Goal: Find contact information: Find contact information

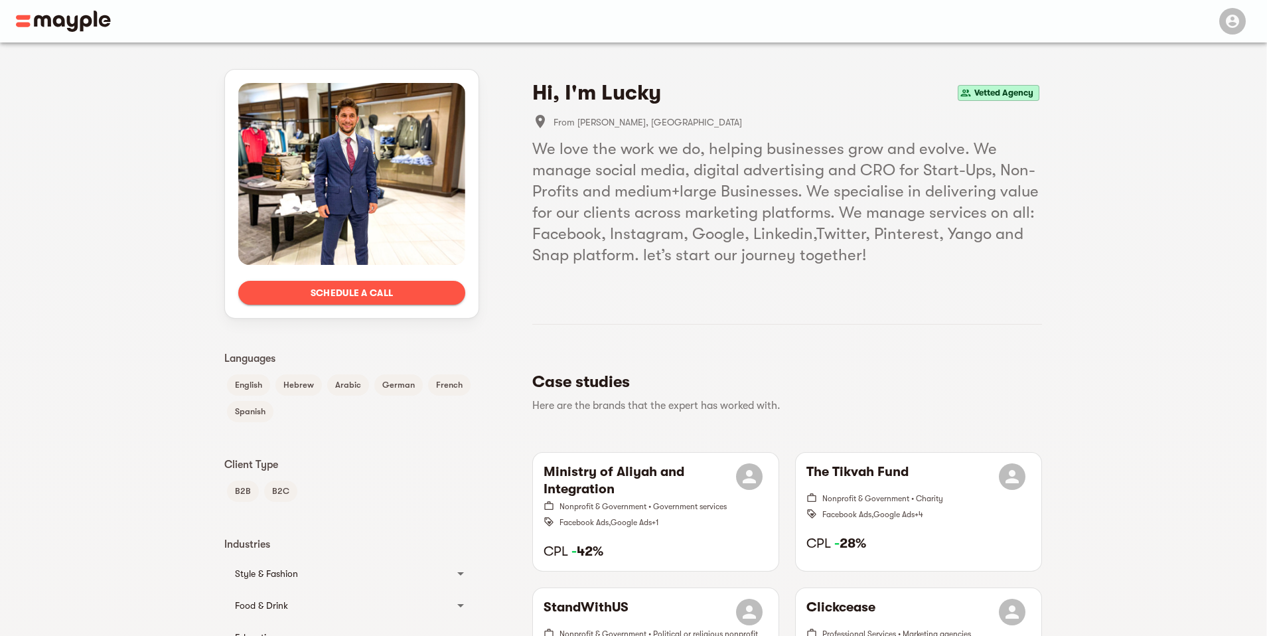
click at [590, 122] on span "From [PERSON_NAME], [GEOGRAPHIC_DATA]" at bounding box center [798, 122] width 489 height 16
drag, startPoint x: 590, startPoint y: 122, endPoint x: 615, endPoint y: 122, distance: 25.2
click at [615, 121] on span "From [PERSON_NAME], [GEOGRAPHIC_DATA]" at bounding box center [798, 122] width 489 height 16
click at [619, 123] on span "From [PERSON_NAME], [GEOGRAPHIC_DATA]" at bounding box center [798, 122] width 489 height 16
click at [638, 130] on li "From [PERSON_NAME], [GEOGRAPHIC_DATA]" at bounding box center [787, 122] width 510 height 32
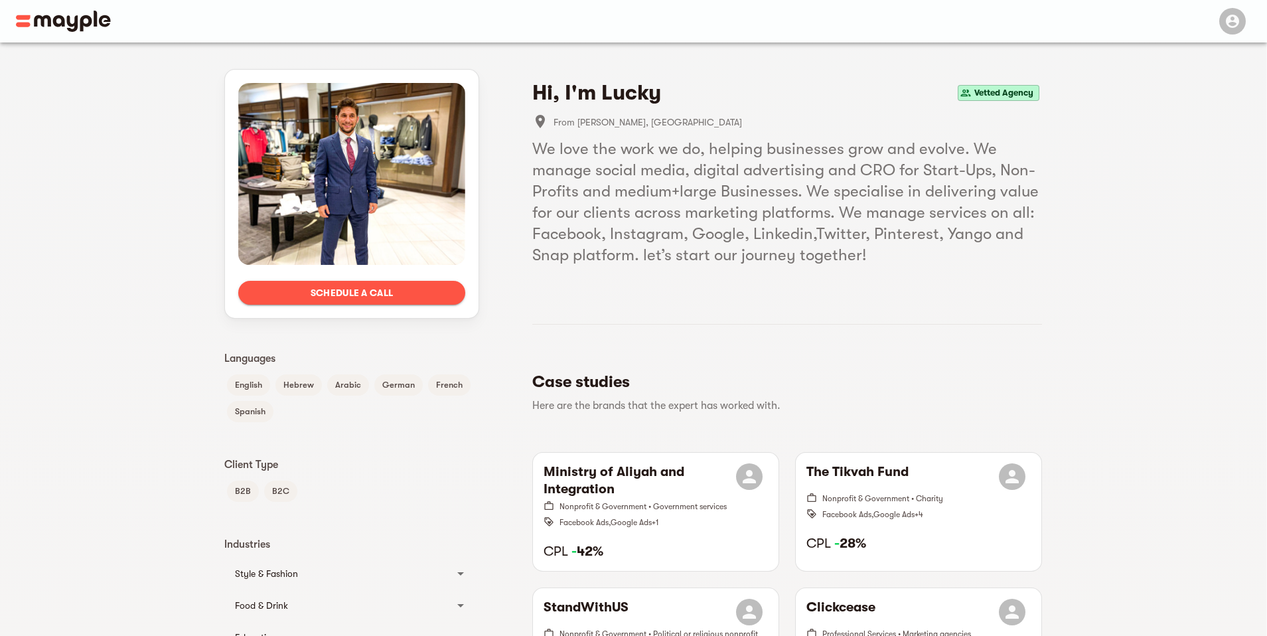
click at [1026, 98] on span "Vetted Agency" at bounding box center [1004, 93] width 70 height 16
click at [1024, 104] on div "Hi, I'm Lucky Vetted Agency" at bounding box center [787, 93] width 510 height 27
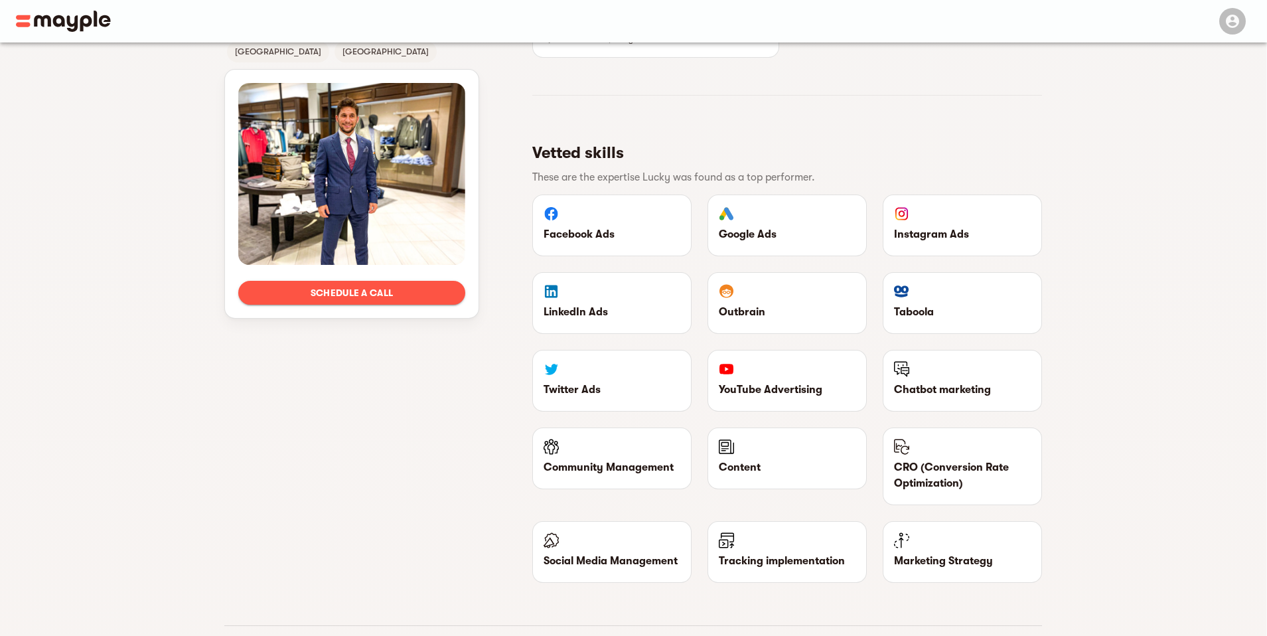
scroll to position [1198, 0]
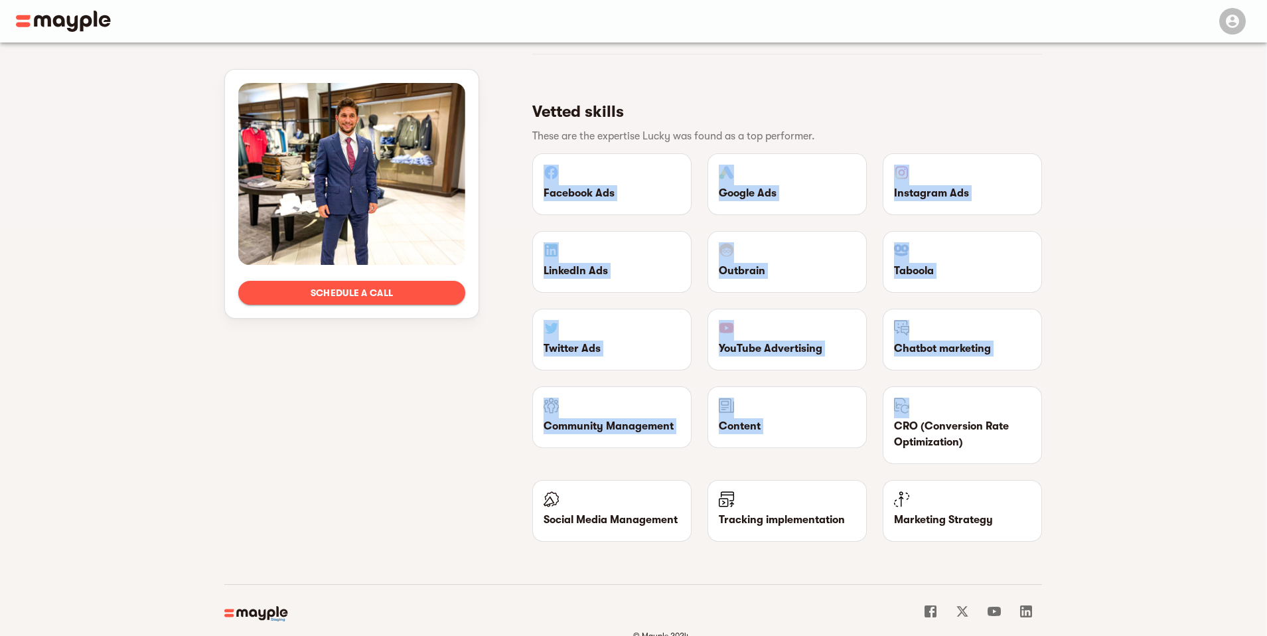
drag, startPoint x: 633, startPoint y: 169, endPoint x: 1062, endPoint y: 392, distance: 483.9
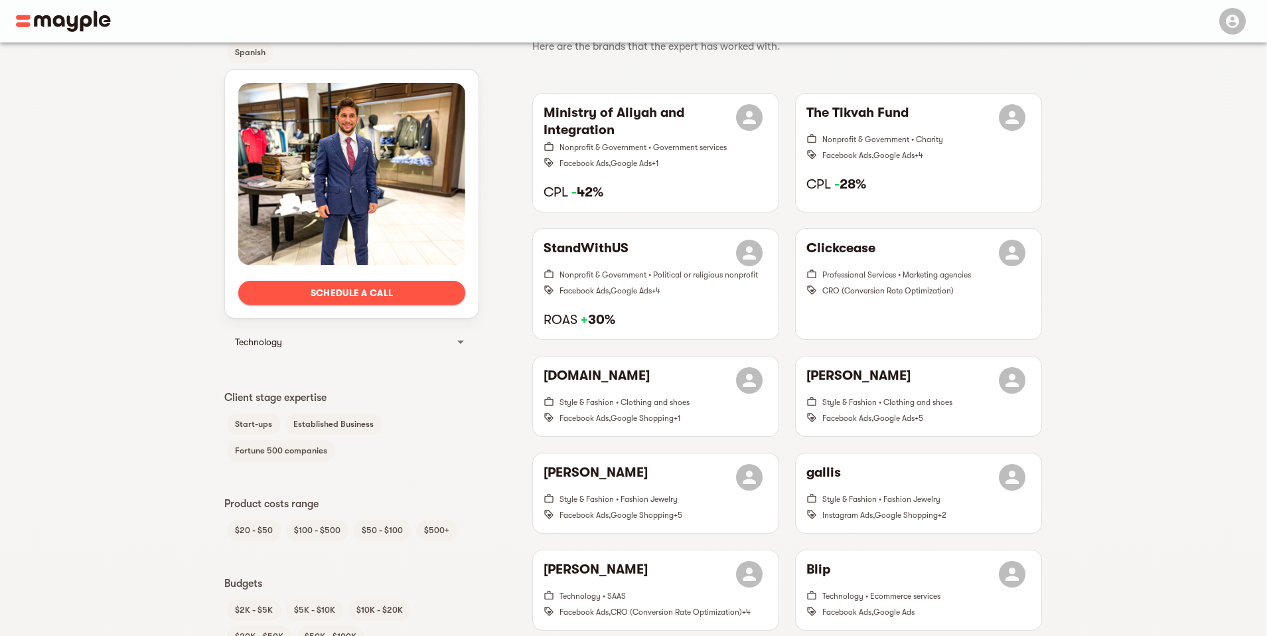
scroll to position [0, 0]
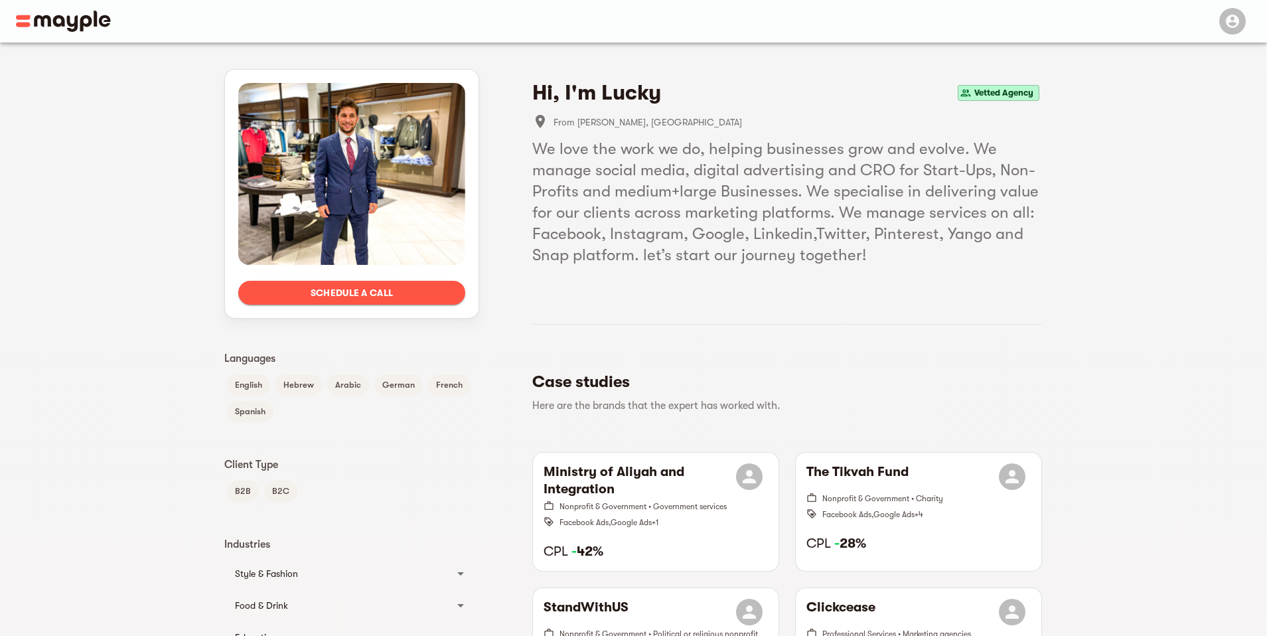
click at [582, 119] on span "From [PERSON_NAME], [GEOGRAPHIC_DATA]" at bounding box center [798, 122] width 489 height 16
drag, startPoint x: 582, startPoint y: 119, endPoint x: 595, endPoint y: 148, distance: 32.1
click at [583, 120] on span "From [PERSON_NAME], [GEOGRAPHIC_DATA]" at bounding box center [798, 122] width 489 height 16
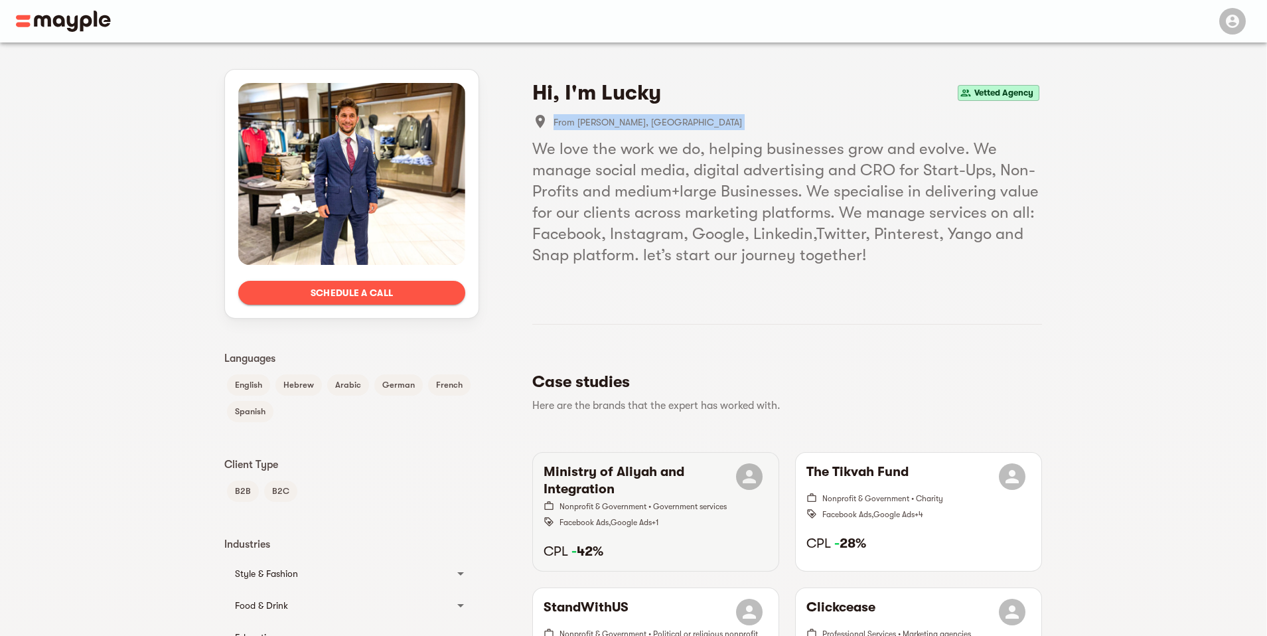
scroll to position [3, 0]
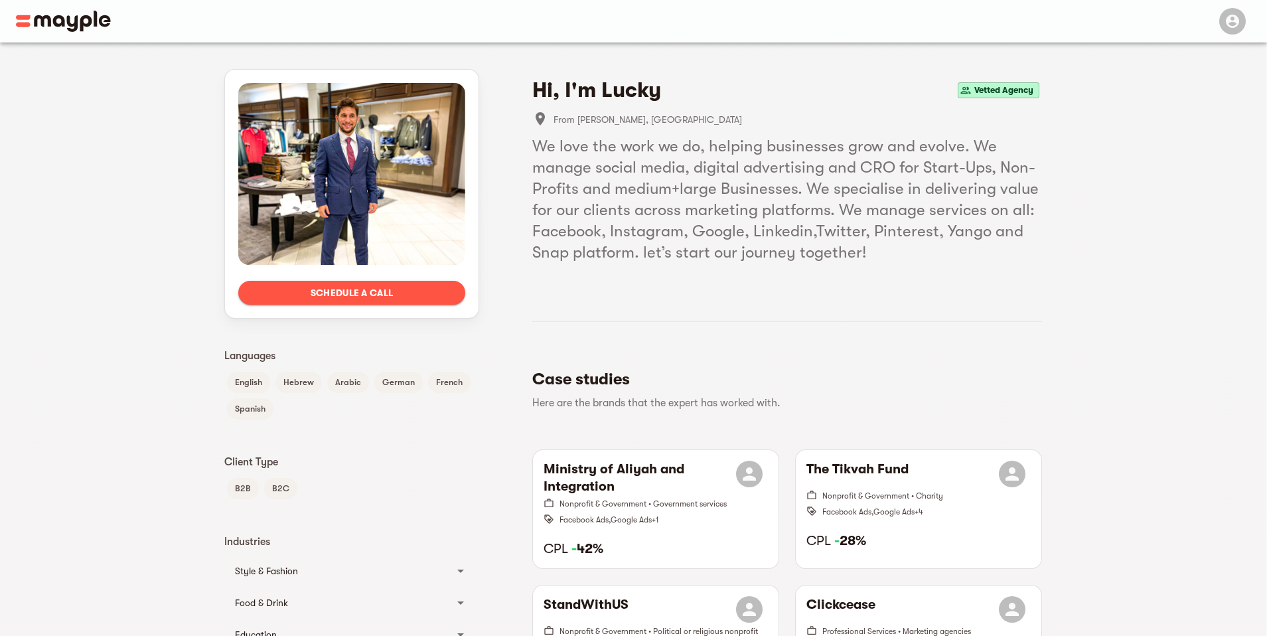
click at [605, 128] on li "From [PERSON_NAME], [GEOGRAPHIC_DATA]" at bounding box center [787, 120] width 510 height 32
click at [570, 139] on h5 "We love the work we do, helping businesses grow and evolve. We manage social me…" at bounding box center [787, 198] width 510 height 127
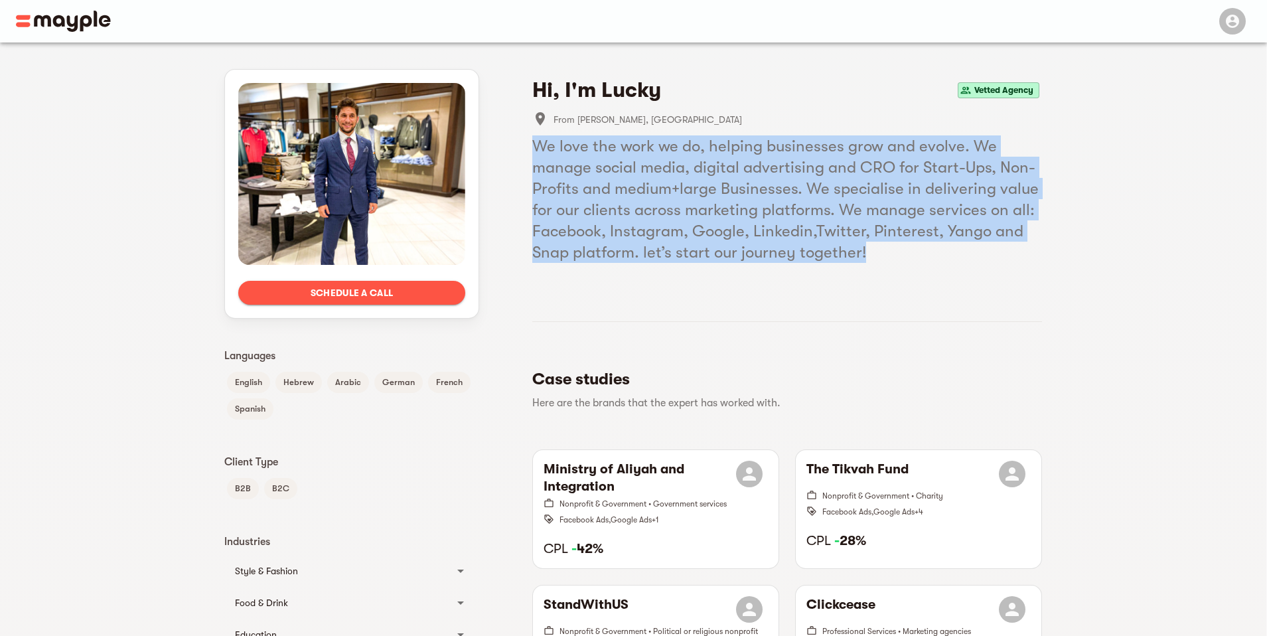
drag, startPoint x: 570, startPoint y: 139, endPoint x: 728, endPoint y: 176, distance: 162.2
click at [571, 140] on h5 "We love the work we do, helping businesses grow and evolve. We manage social me…" at bounding box center [787, 198] width 510 height 127
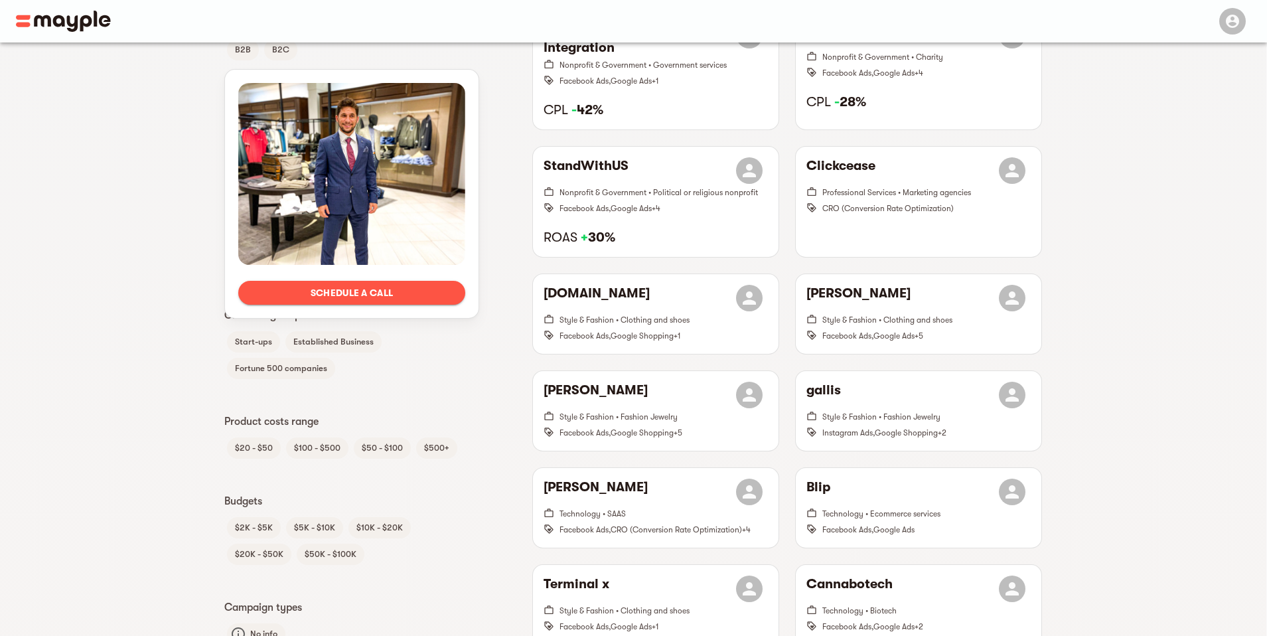
scroll to position [461, 0]
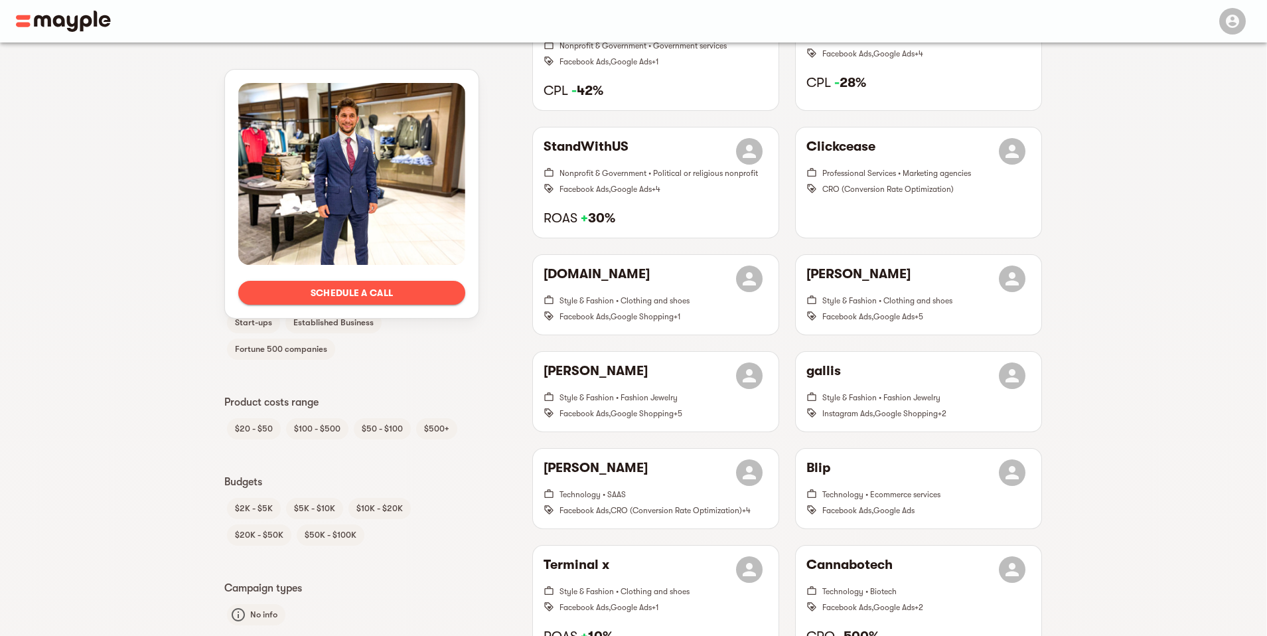
click at [222, 431] on div "Schedule a call Languages English Hebrew Arabic German French Spanish Client Ty…" at bounding box center [633, 446] width 850 height 1729
drag, startPoint x: 222, startPoint y: 431, endPoint x: 463, endPoint y: 435, distance: 240.3
click at [461, 435] on div "Schedule a call Languages English Hebrew Arabic German French Spanish Client Ty…" at bounding box center [633, 446] width 850 height 1729
click at [473, 433] on div "$20 - $50 $100 - $500 $50 - $100 $500+" at bounding box center [351, 429] width 255 height 27
drag, startPoint x: 473, startPoint y: 433, endPoint x: 218, endPoint y: 437, distance: 255.6
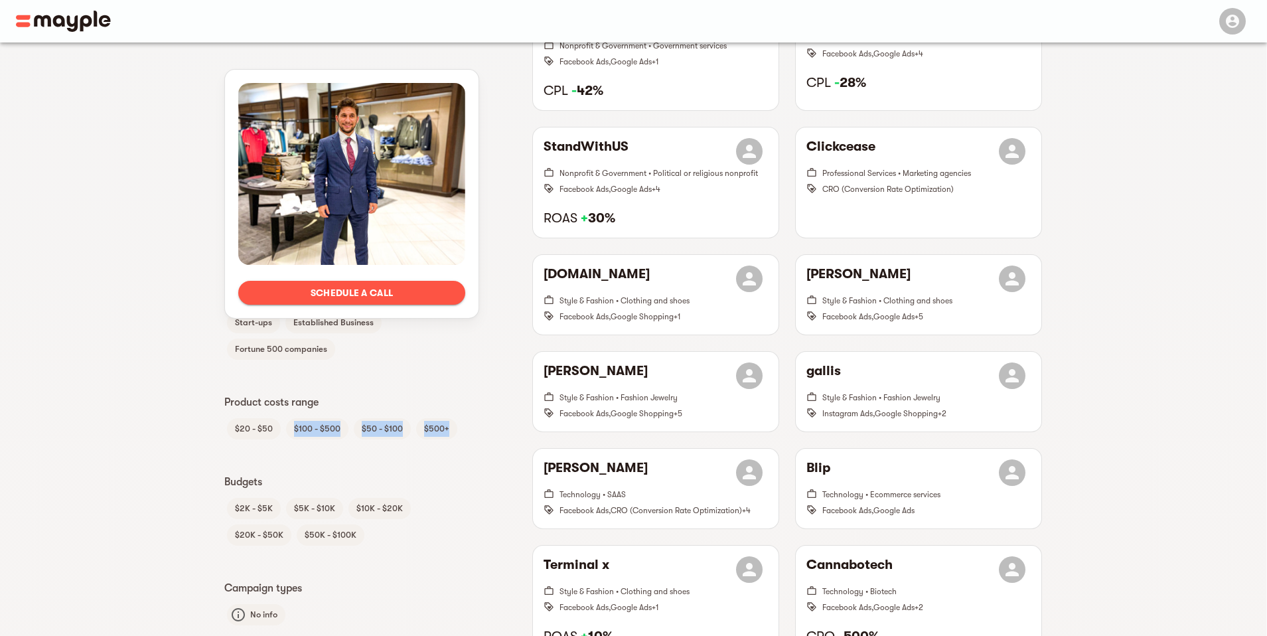
click at [218, 437] on div "Schedule a call Languages English Hebrew Arabic German French Spanish Client Ty…" at bounding box center [633, 446] width 850 height 1729
click at [206, 482] on div "Schedule a call Languages English Hebrew Arabic German French Spanish Client Ty…" at bounding box center [633, 446] width 1267 height 1729
click at [210, 497] on div "Schedule a call Languages English Hebrew Arabic German French Spanish Client Ty…" at bounding box center [633, 446] width 850 height 1729
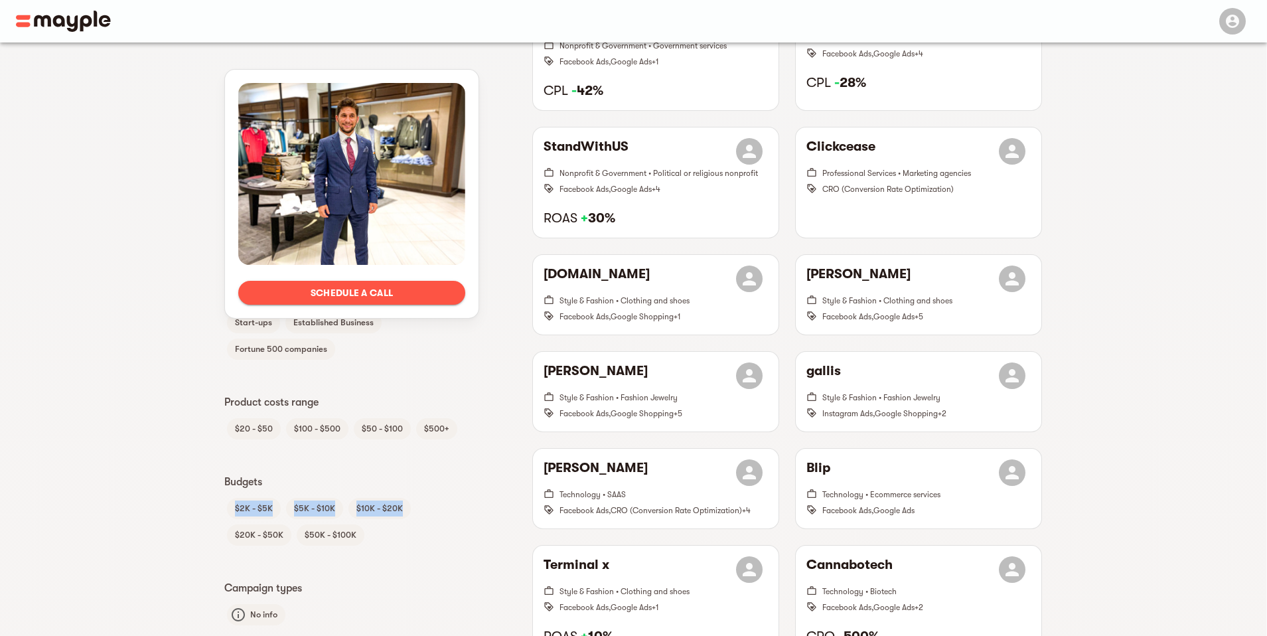
drag, startPoint x: 210, startPoint y: 497, endPoint x: 404, endPoint y: 542, distance: 198.9
click at [403, 541] on div "Schedule a call Languages English Hebrew Arabic German French Spanish Client Ty…" at bounding box center [633, 446] width 850 height 1729
click at [404, 542] on div "$2K - $5K $5K - $10K $10K - $20K $20K - $50K $50K - $100K" at bounding box center [351, 521] width 255 height 53
drag, startPoint x: 404, startPoint y: 542, endPoint x: 131, endPoint y: 499, distance: 275.5
click at [131, 500] on div "Schedule a call Languages English Hebrew Arabic German French Spanish Client Ty…" at bounding box center [633, 446] width 1267 height 1729
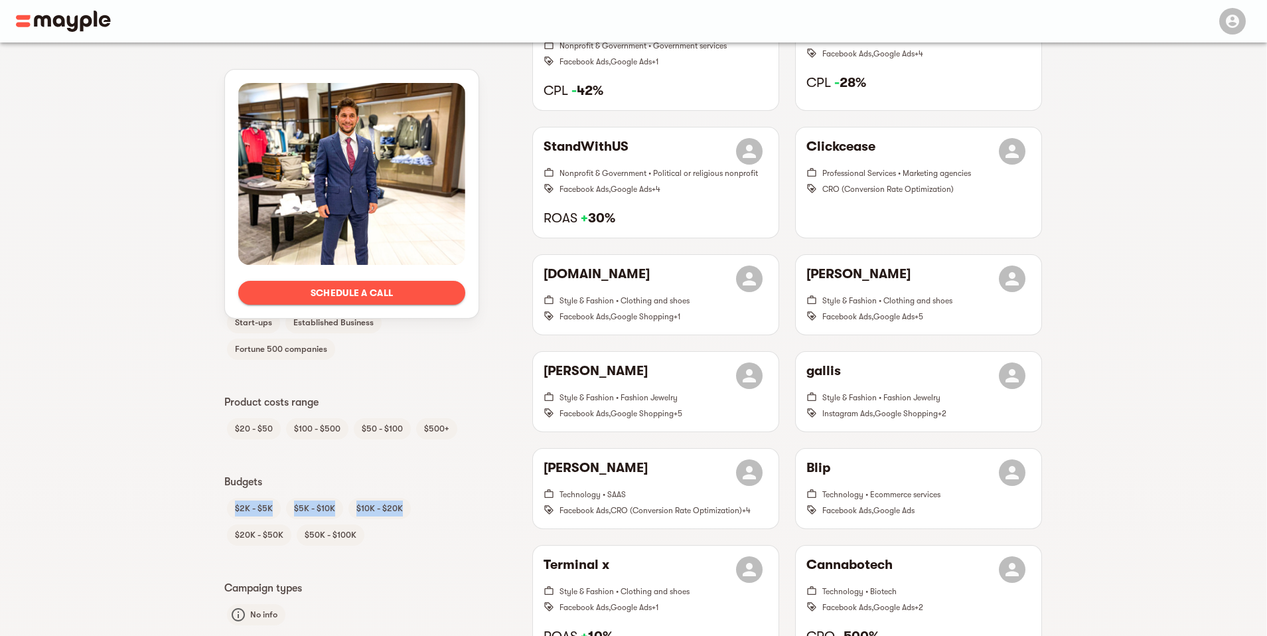
click at [131, 499] on div "Schedule a call Languages English Hebrew Arabic German French Spanish Client Ty…" at bounding box center [633, 446] width 1267 height 1729
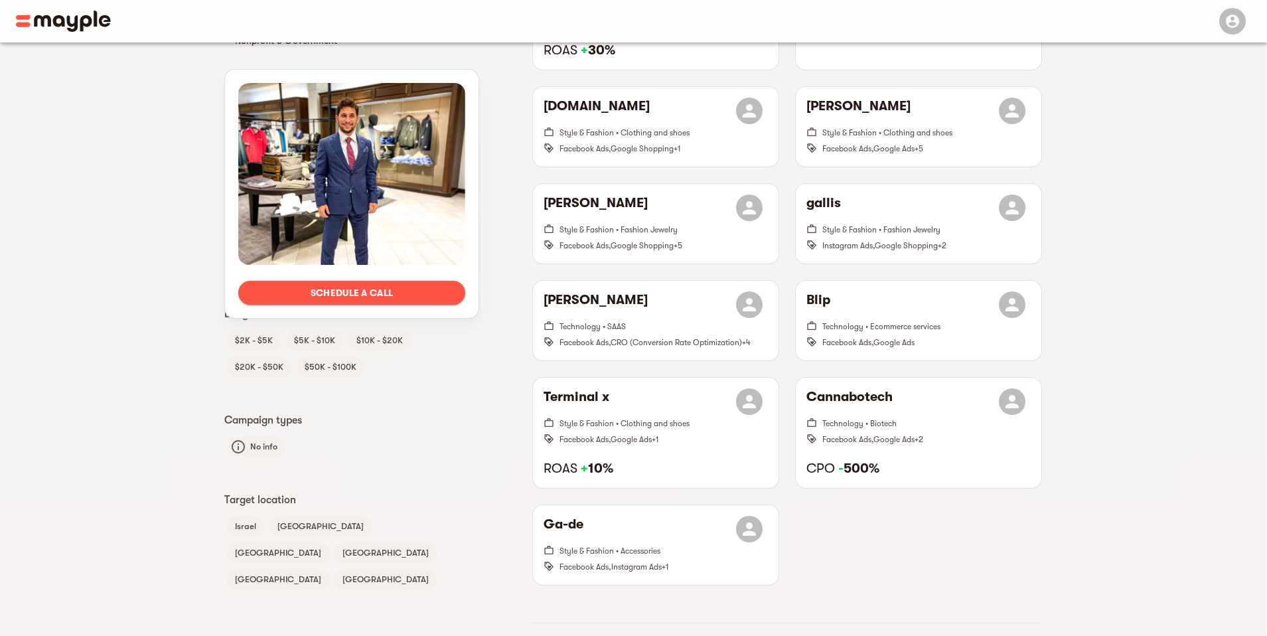
scroll to position [0, 0]
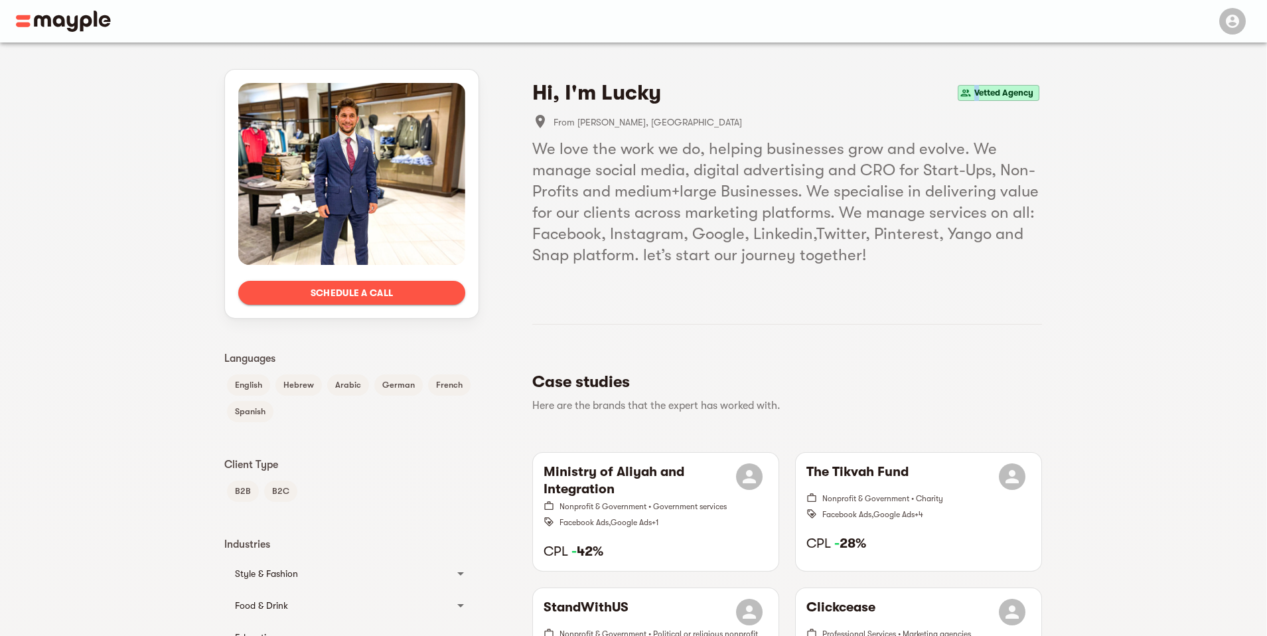
drag, startPoint x: 979, startPoint y: 89, endPoint x: 945, endPoint y: 95, distance: 35.0
click at [959, 94] on div "Vetted Agency" at bounding box center [999, 93] width 82 height 16
click at [991, 85] on span "Vetted Agency" at bounding box center [1004, 93] width 70 height 16
click at [644, 127] on span "From [PERSON_NAME], [GEOGRAPHIC_DATA]" at bounding box center [798, 122] width 489 height 16
click at [602, 121] on span "From [PERSON_NAME], [GEOGRAPHIC_DATA]" at bounding box center [798, 122] width 489 height 16
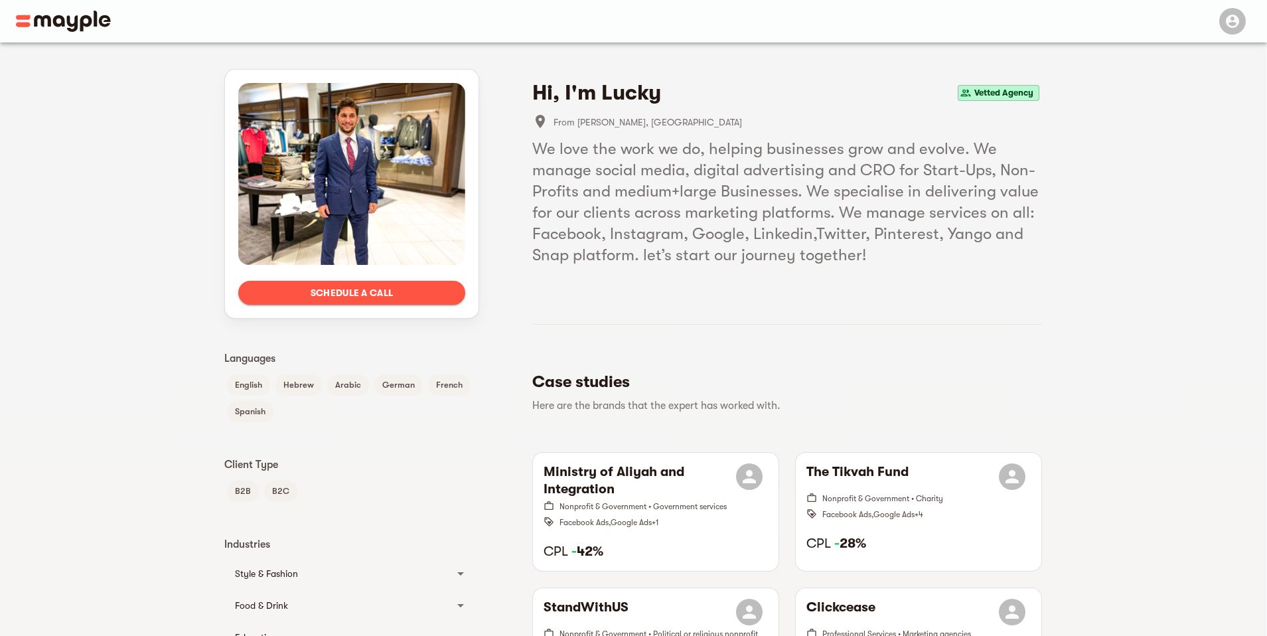
click at [607, 94] on h4 "Hi, I'm Lucky" at bounding box center [596, 93] width 129 height 27
